Goal: Information Seeking & Learning: Learn about a topic

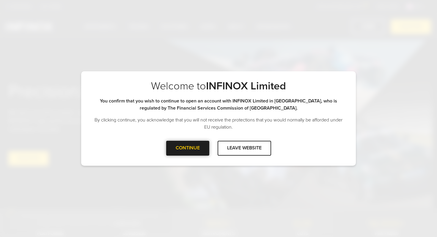
click at [188, 148] on div at bounding box center [188, 148] width 0 height 0
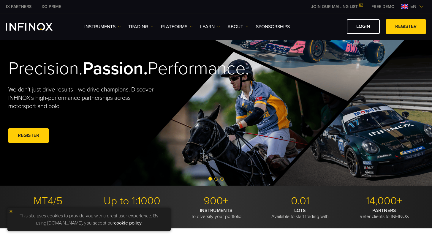
scroll to position [103, 0]
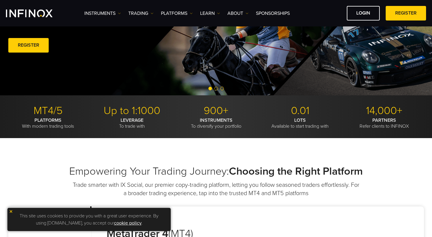
click at [10, 213] on img at bounding box center [11, 211] width 4 height 4
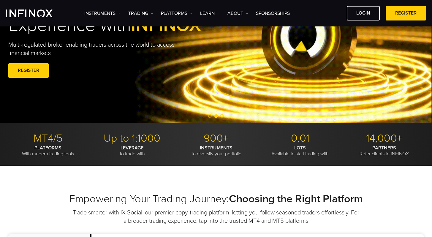
scroll to position [0, 0]
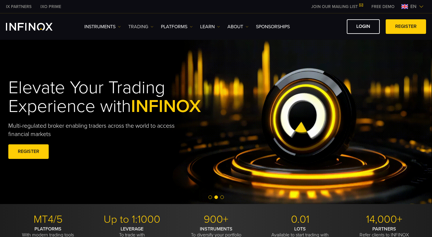
click at [150, 29] on link "TRADING" at bounding box center [140, 26] width 25 height 7
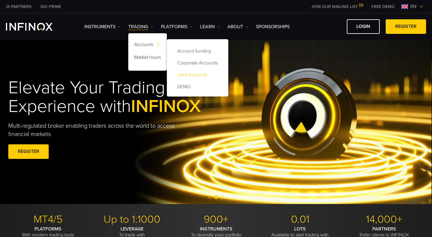
click at [192, 75] on link "Joint Accounts" at bounding box center [198, 75] width 50 height 12
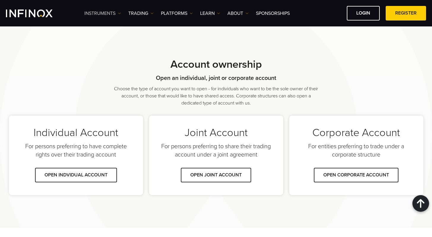
click at [112, 13] on link "Instruments" at bounding box center [102, 13] width 37 height 7
click at [116, 31] on link "Instruments" at bounding box center [110, 32] width 52 height 13
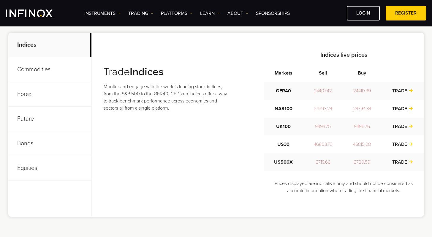
scroll to position [226, 0]
click at [54, 71] on p "Commodities" at bounding box center [49, 69] width 83 height 25
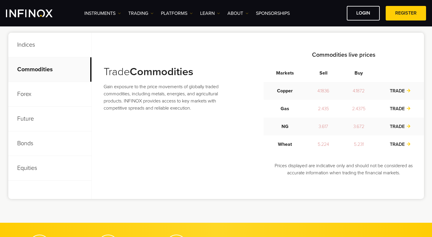
scroll to position [0, 0]
click at [59, 90] on p "Forex" at bounding box center [49, 94] width 83 height 25
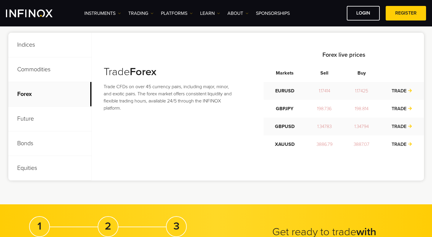
click at [44, 117] on p "Future" at bounding box center [49, 119] width 83 height 25
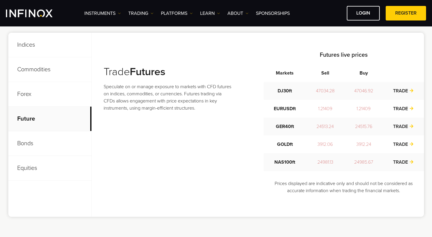
click at [38, 141] on p "Bonds" at bounding box center [49, 143] width 83 height 25
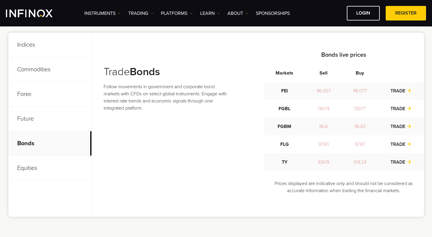
click at [46, 124] on p "Future" at bounding box center [49, 119] width 83 height 25
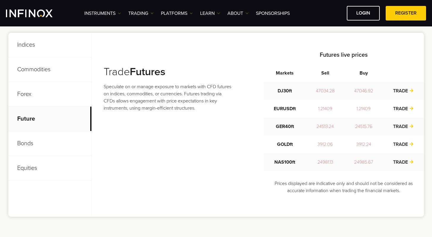
click at [46, 139] on p "Bonds" at bounding box center [49, 143] width 83 height 25
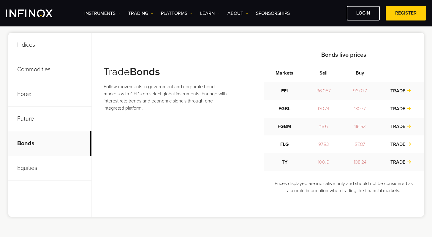
click at [46, 158] on p "Equities" at bounding box center [49, 168] width 83 height 25
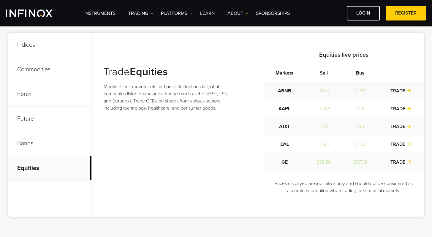
click at [51, 54] on p "Indices" at bounding box center [49, 45] width 83 height 25
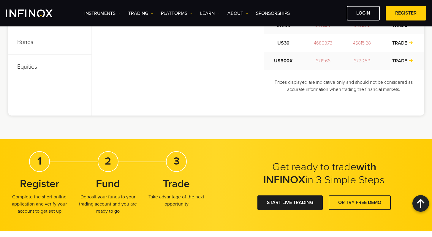
scroll to position [376, 0]
